Goal: Complete application form

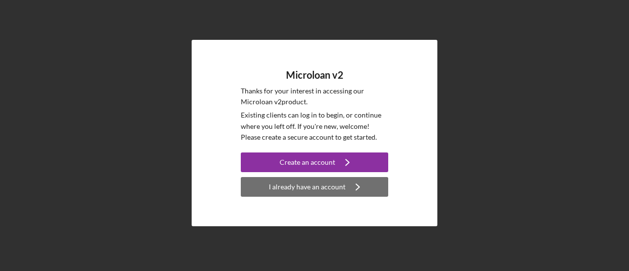
click at [339, 189] on div "I already have an account" at bounding box center [307, 187] width 77 height 20
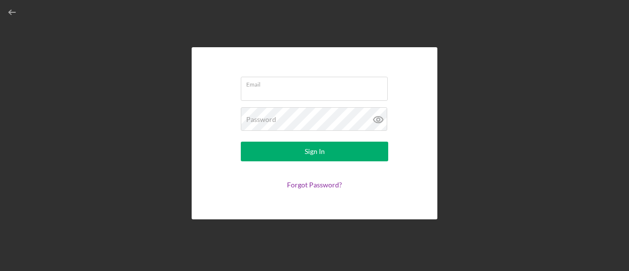
type input "[EMAIL_ADDRESS][DOMAIN_NAME]"
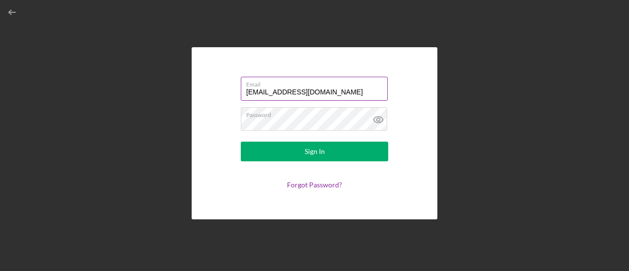
click at [348, 95] on input "[EMAIL_ADDRESS][DOMAIN_NAME]" at bounding box center [314, 89] width 147 height 24
click at [337, 181] on link "Forgot Password?" at bounding box center [314, 184] width 55 height 8
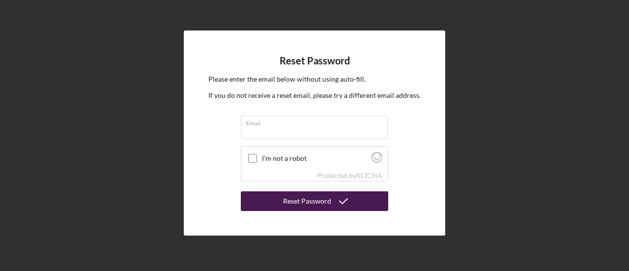
click at [277, 201] on button "Reset Password" at bounding box center [314, 201] width 147 height 20
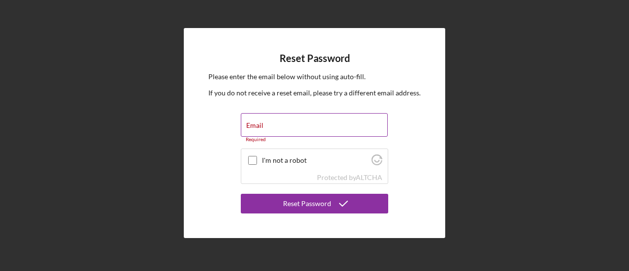
click at [319, 130] on input "Email" at bounding box center [314, 125] width 147 height 24
type input "[EMAIL_ADDRESS][DOMAIN_NAME]"
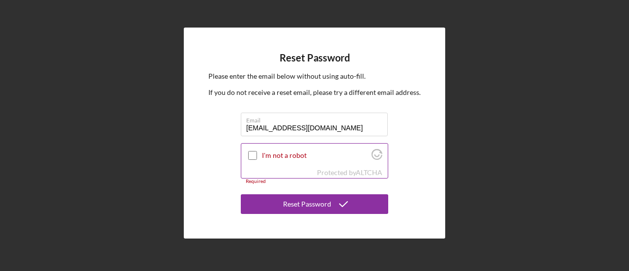
click at [253, 155] on input "I'm not a robot" at bounding box center [252, 155] width 9 height 9
checkbox input "true"
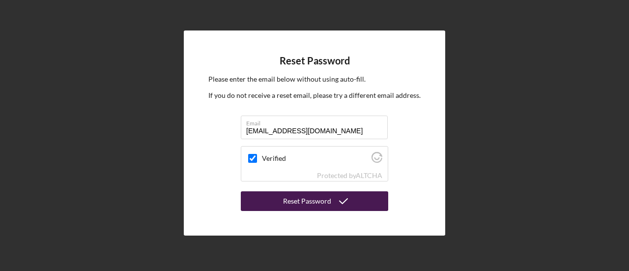
click at [332, 202] on icon "submit" at bounding box center [343, 201] width 25 height 25
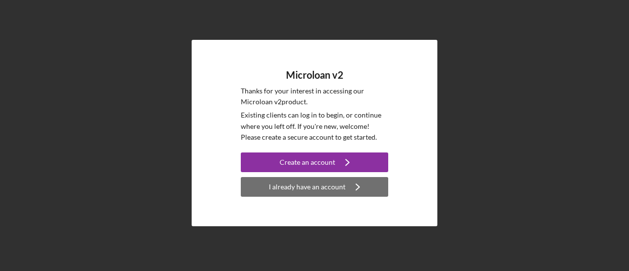
click at [337, 188] on div "I already have an account" at bounding box center [307, 187] width 77 height 20
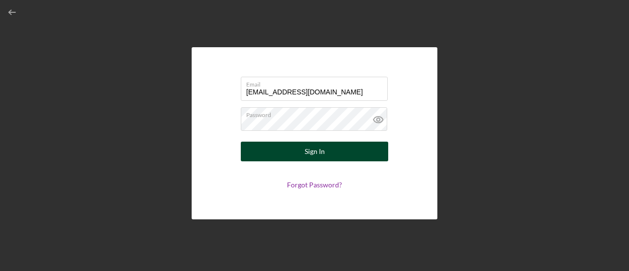
click at [342, 152] on button "Sign In" at bounding box center [314, 151] width 147 height 20
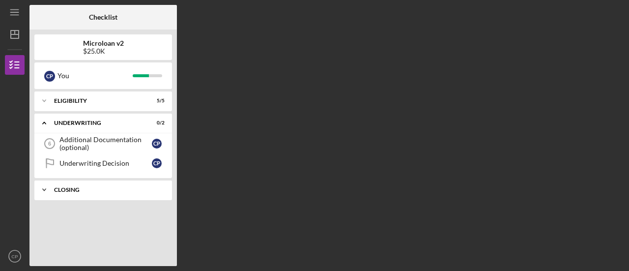
click at [64, 187] on div "Closing" at bounding box center [107, 190] width 106 height 6
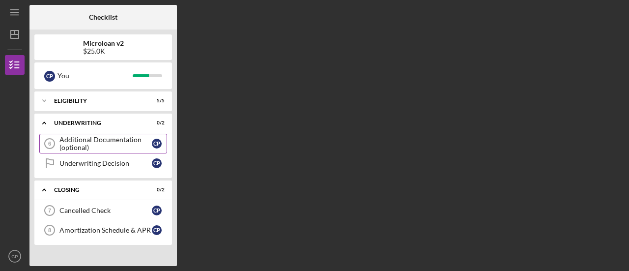
click at [74, 145] on div "Additional Documentation (optional)" at bounding box center [105, 144] width 92 height 16
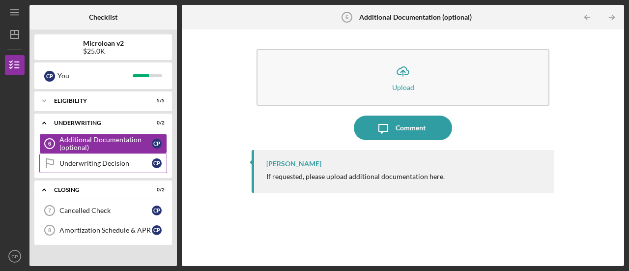
click at [73, 165] on div "Underwriting Decision" at bounding box center [105, 163] width 92 height 8
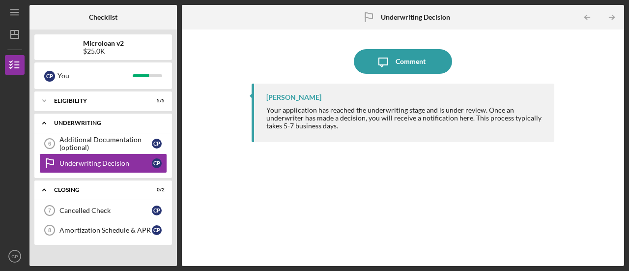
click at [44, 123] on icon "Icon/Expander" at bounding box center [44, 123] width 20 height 20
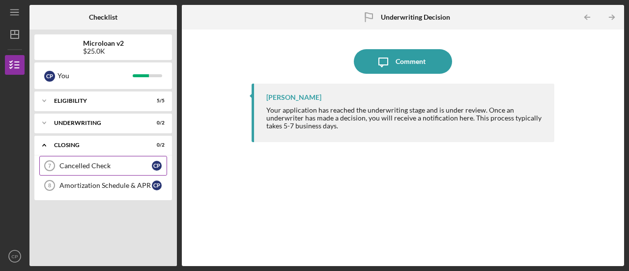
click at [75, 165] on div "Cancelled Check" at bounding box center [105, 166] width 92 height 8
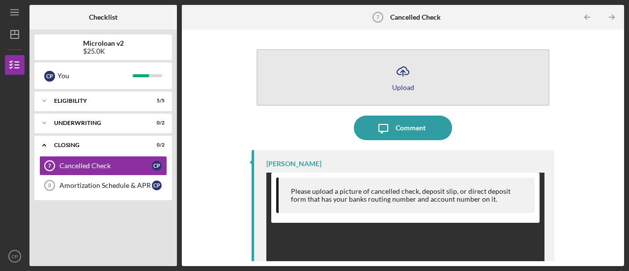
click at [411, 81] on icon "Icon/Upload" at bounding box center [403, 71] width 25 height 25
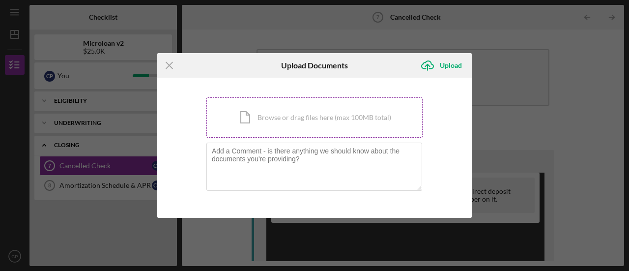
click at [383, 122] on div "Icon/Document Browse or drag files here (max 100MB total) Tap to choose files o…" at bounding box center [314, 117] width 216 height 40
click at [168, 67] on icon "Icon/Menu Close" at bounding box center [169, 65] width 25 height 25
